Goal: Task Accomplishment & Management: Manage account settings

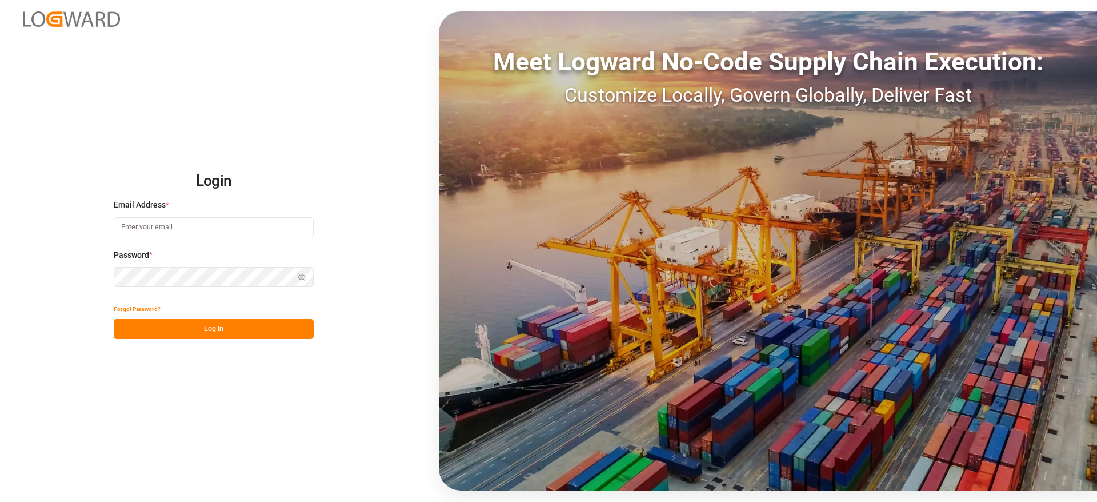
click at [207, 226] on input at bounding box center [214, 227] width 200 height 20
type input "vishwanath.mp@logward.com"
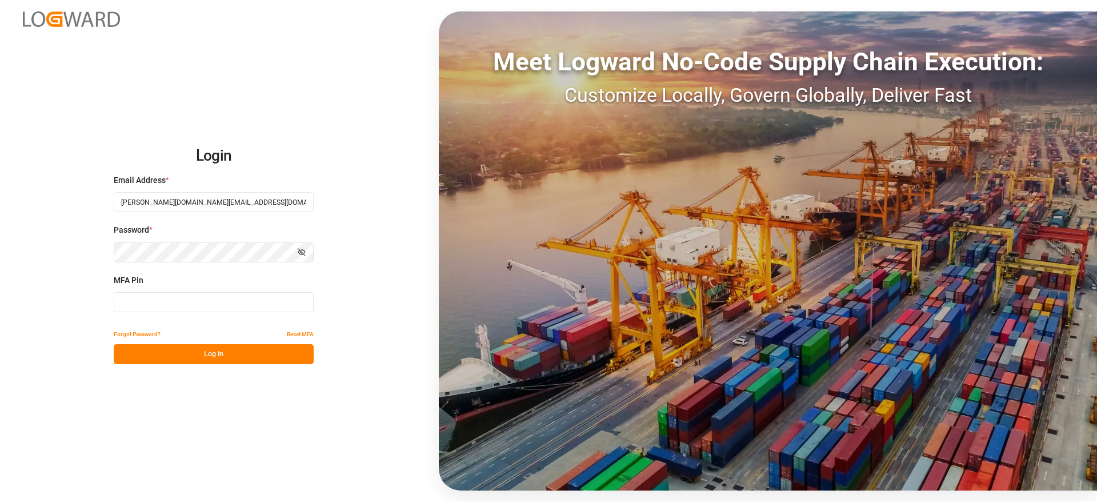
click at [150, 302] on input at bounding box center [214, 302] width 200 height 20
paste input "793973"
type input "793973"
click at [157, 352] on button "Log In" at bounding box center [214, 354] width 200 height 20
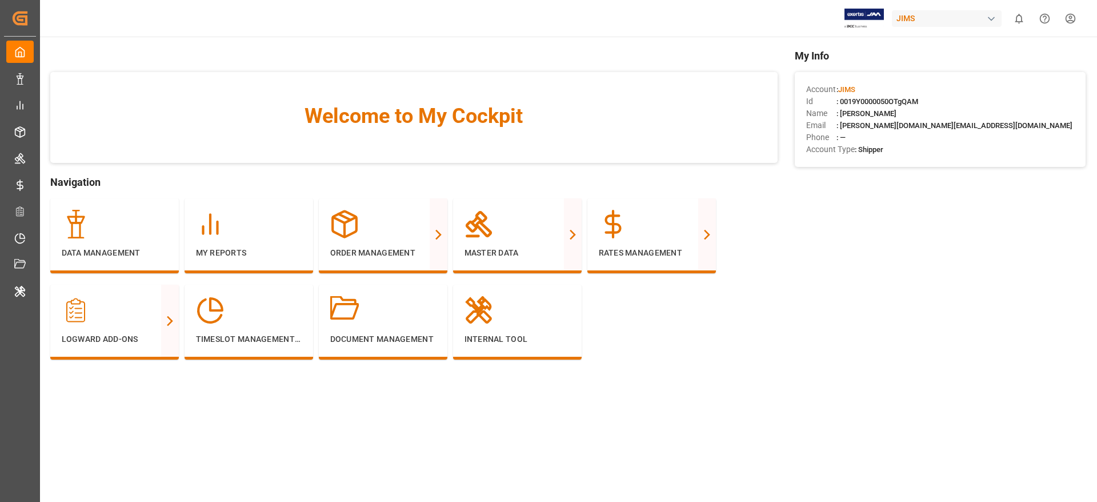
click at [920, 19] on div "JIMS" at bounding box center [947, 18] width 110 height 17
type input "evonik i"
click at [920, 74] on span "Evonik Industries AG" at bounding box center [923, 72] width 75 height 12
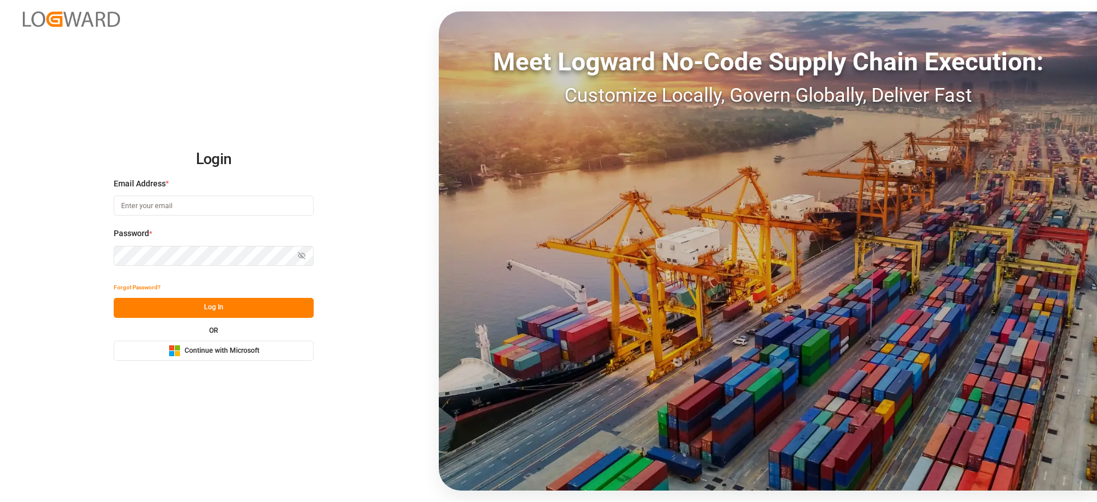
click at [209, 346] on span "Continue with Microsoft" at bounding box center [221, 351] width 75 height 10
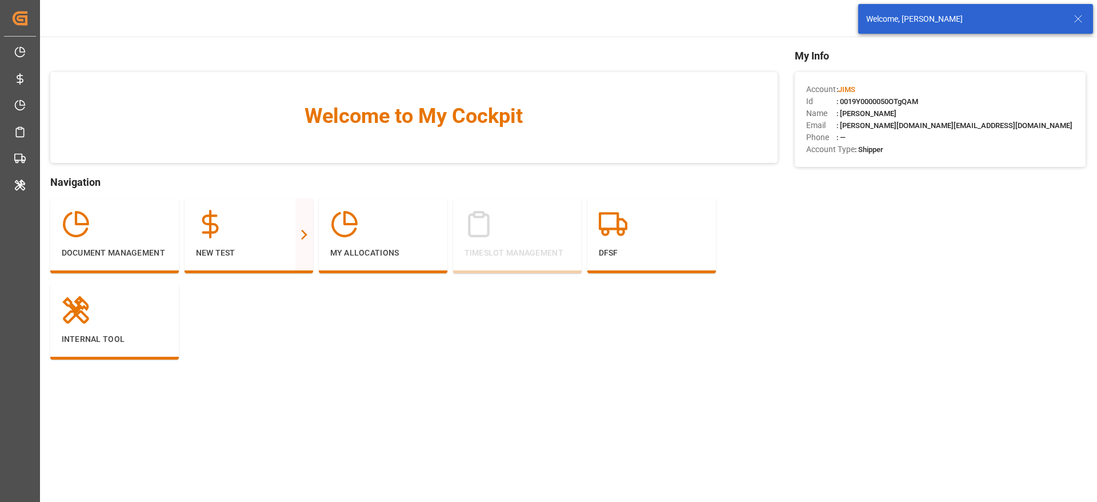
click at [1084, 21] on icon at bounding box center [1078, 19] width 14 height 14
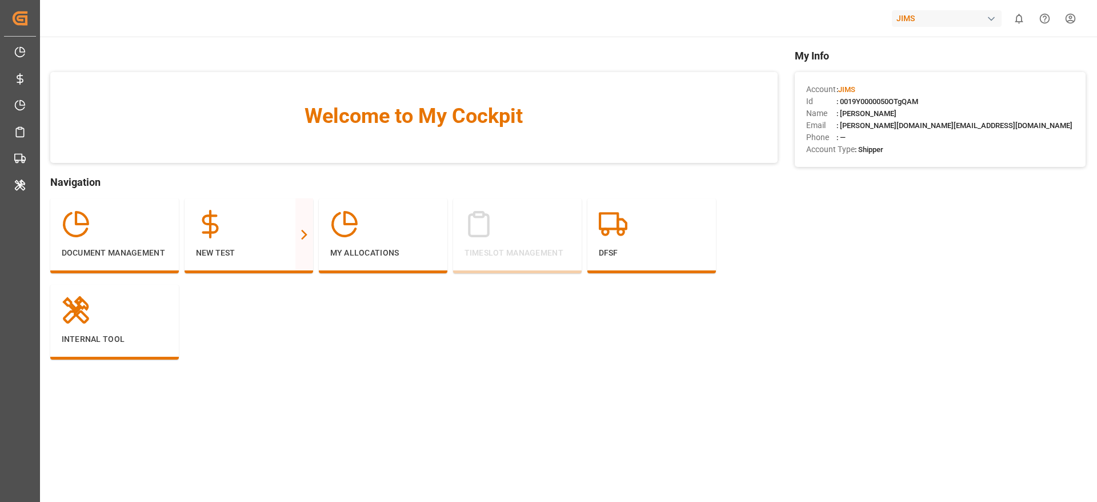
click at [947, 13] on div "JIMS" at bounding box center [947, 18] width 110 height 17
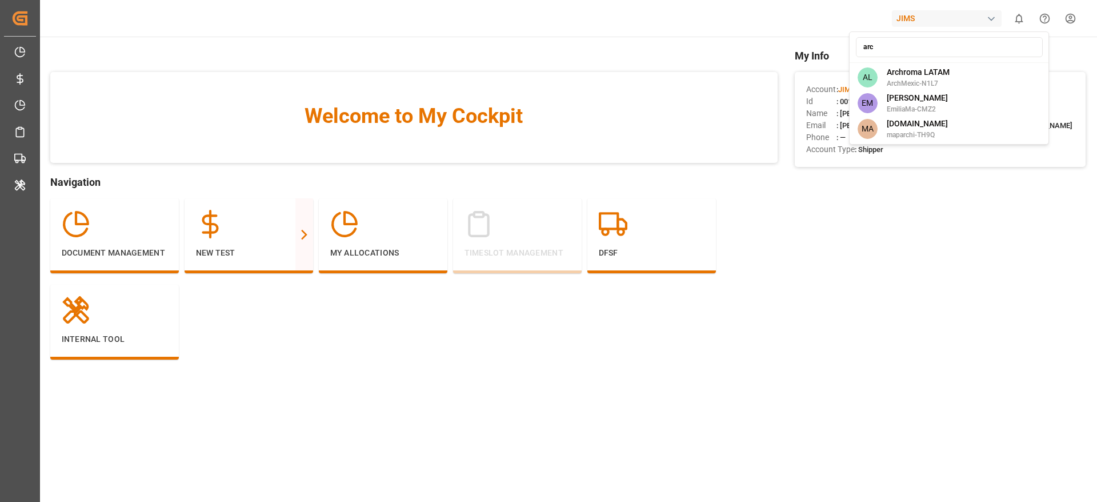
type input "arch"
